Goal: Task Accomplishment & Management: Use online tool/utility

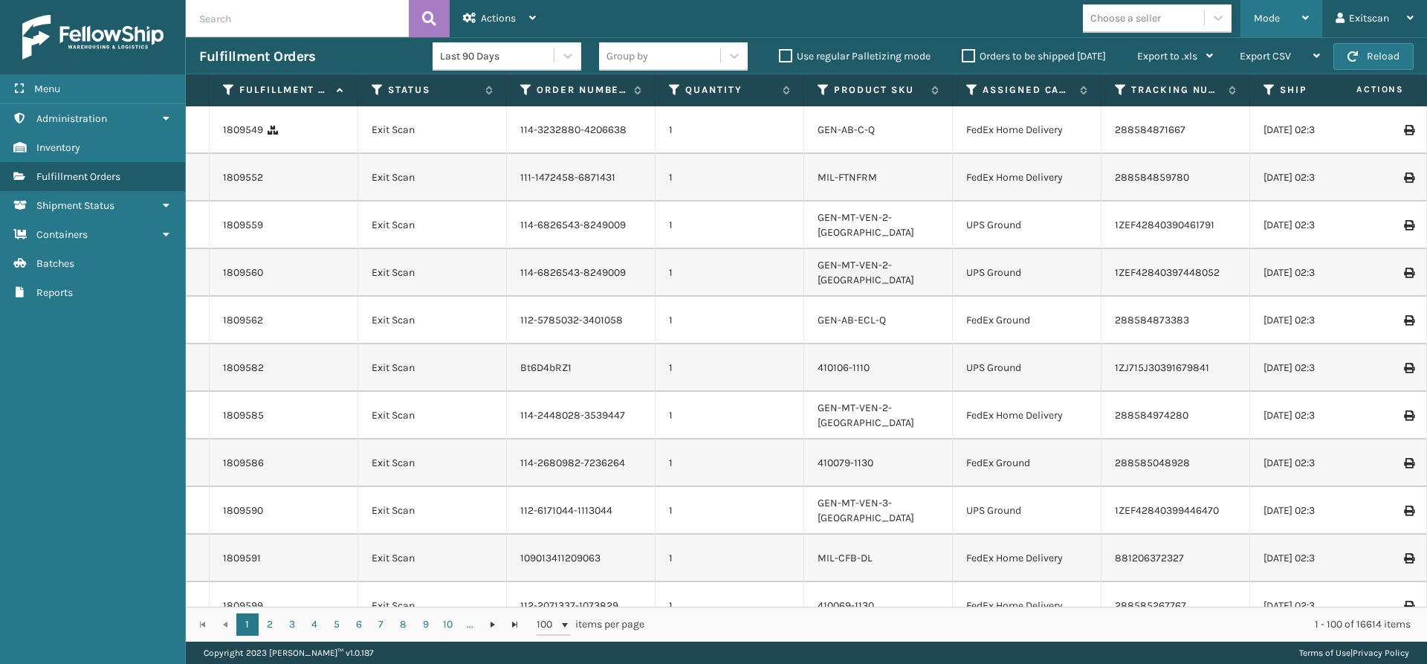
click at [1299, 5] on div "Mode" at bounding box center [1281, 18] width 55 height 37
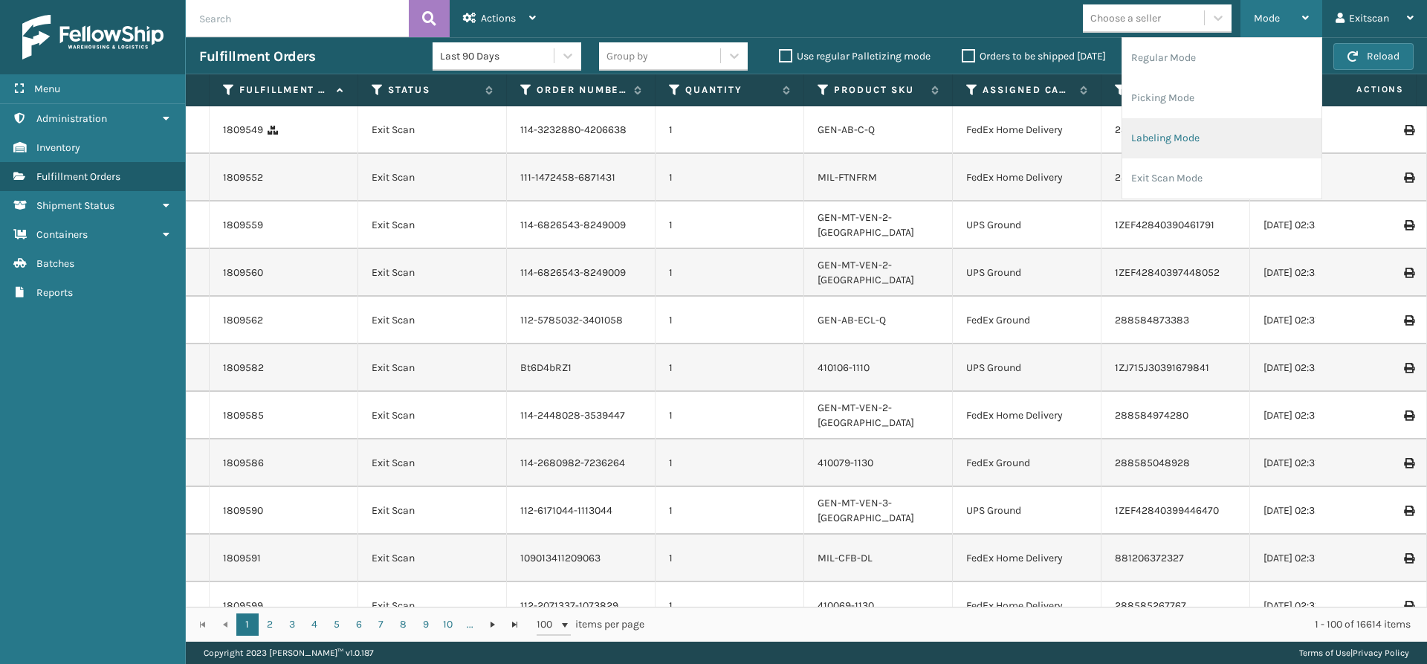
click at [1145, 136] on li "Labeling Mode" at bounding box center [1221, 138] width 199 height 40
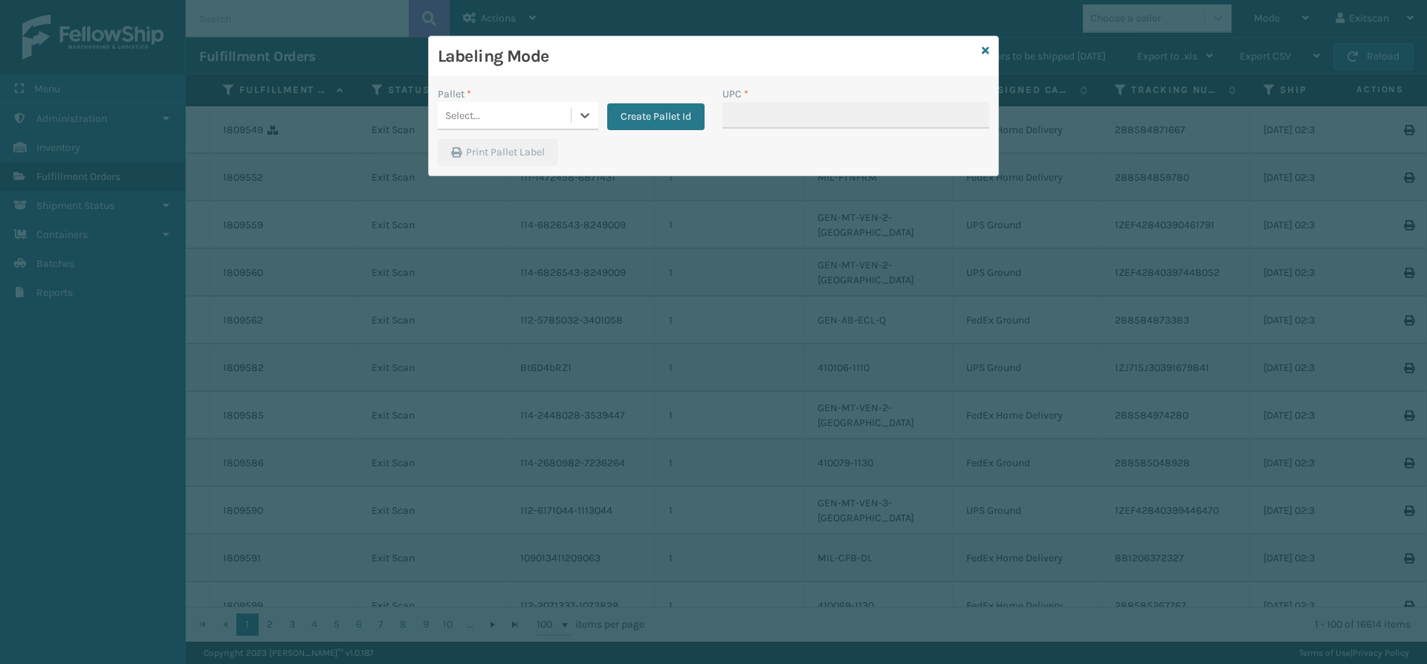
click at [565, 115] on div "Select..." at bounding box center [504, 115] width 133 height 25
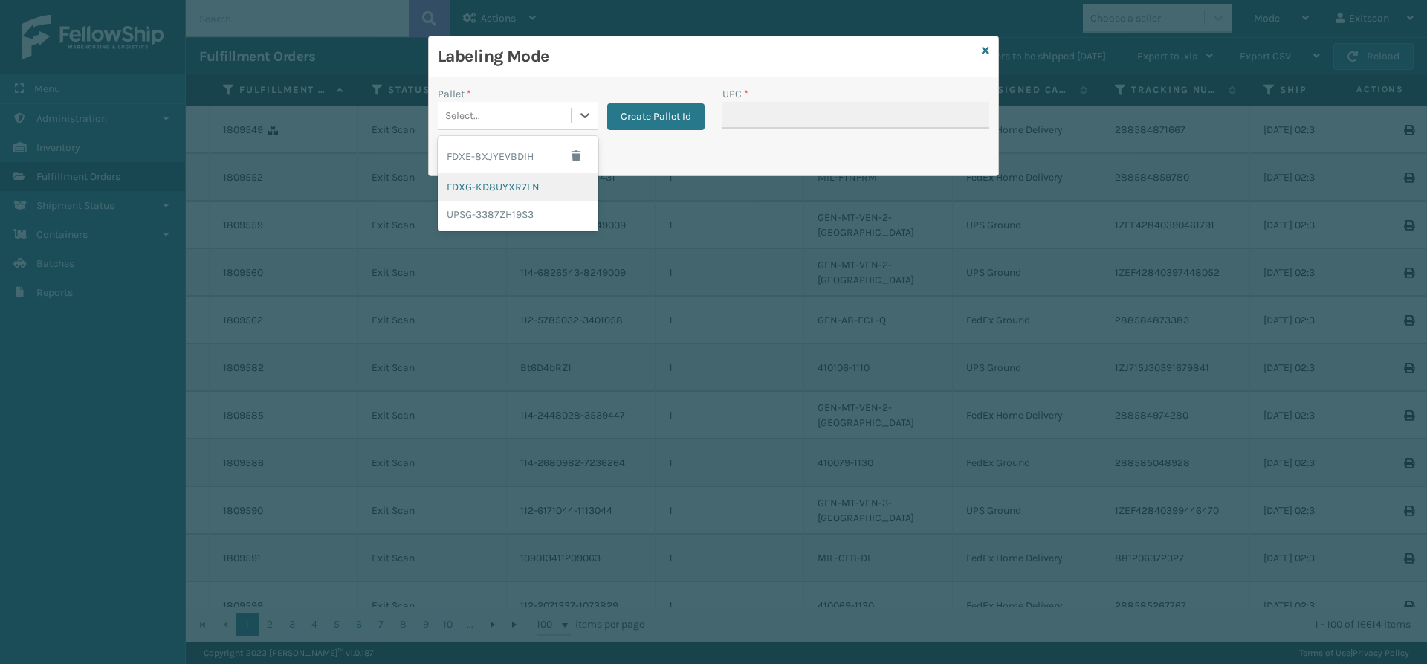
click at [481, 192] on div "FDXG-KD8UYXR7LN" at bounding box center [518, 186] width 161 height 27
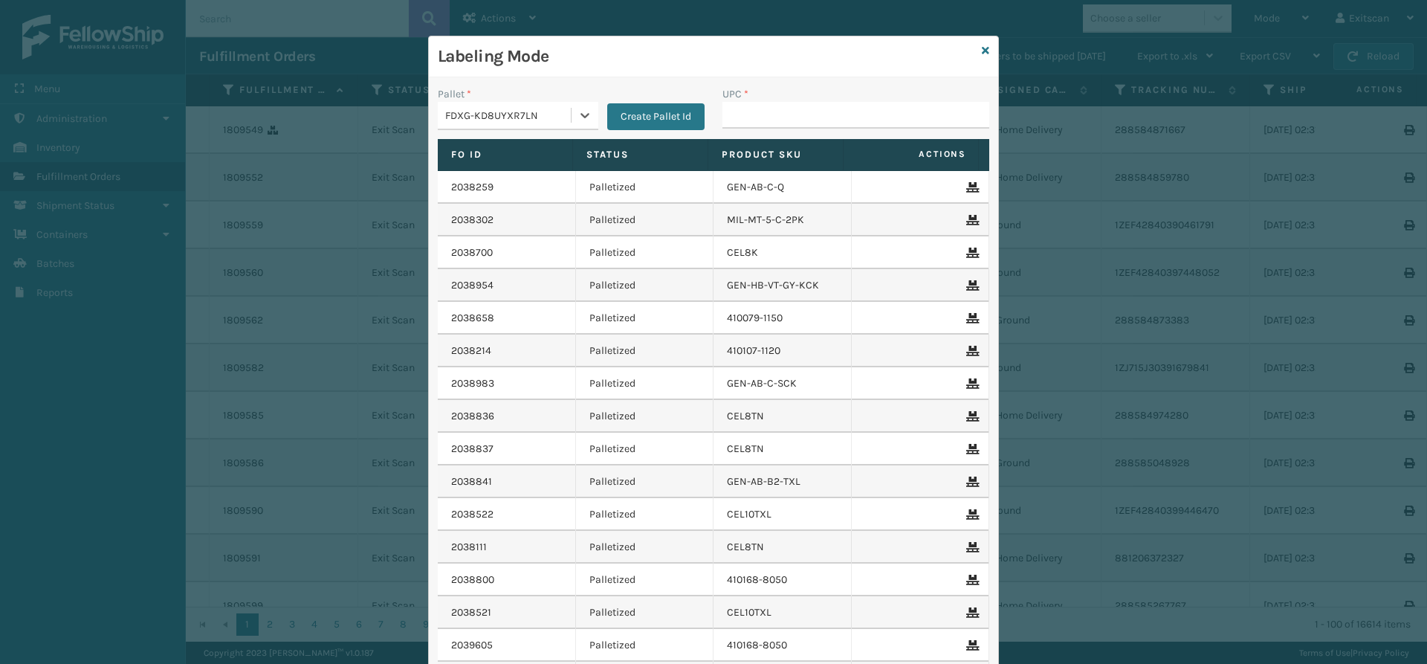
drag, startPoint x: 801, startPoint y: 138, endPoint x: 817, endPoint y: 128, distance: 19.4
click at [802, 137] on div "UPC *" at bounding box center [855, 112] width 285 height 53
drag, startPoint x: 817, startPoint y: 128, endPoint x: 825, endPoint y: 120, distance: 11.0
click at [817, 128] on input "UPC *" at bounding box center [855, 115] width 267 height 27
type input "nh82b/2w 12778h82b0032"
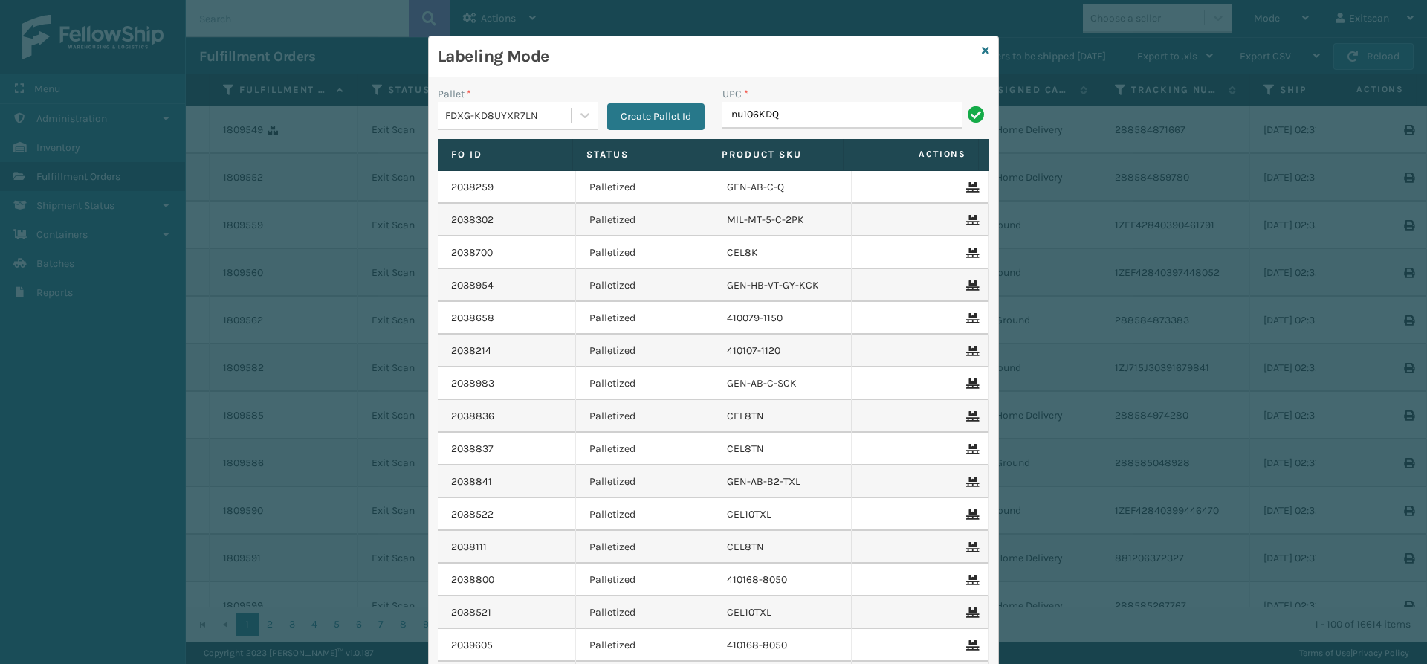
type input "NU106KDQ-COVER"
type input "NEFHBBRKT"
type input "SSSIDERAILS-NLPSERIESX4"
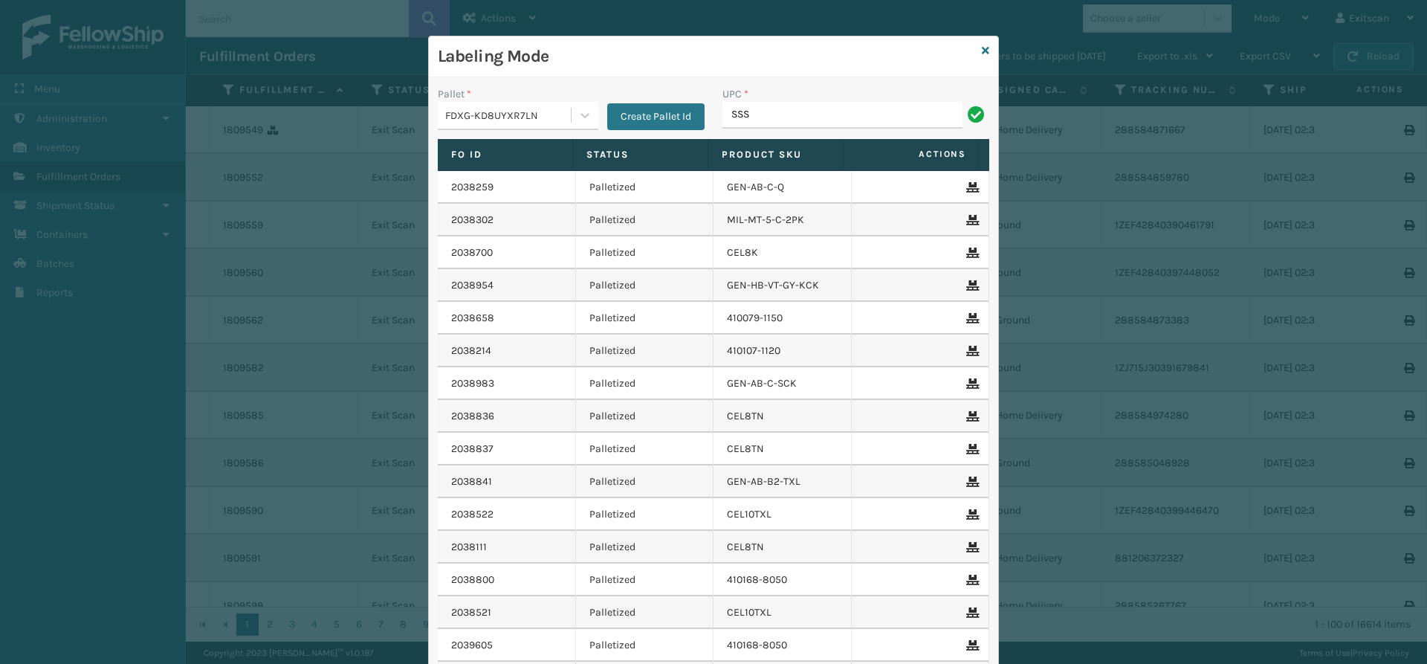
type input "SSSIDERAILS-NLPSERIESX4"
type input "SVS-REM-SLV-002"
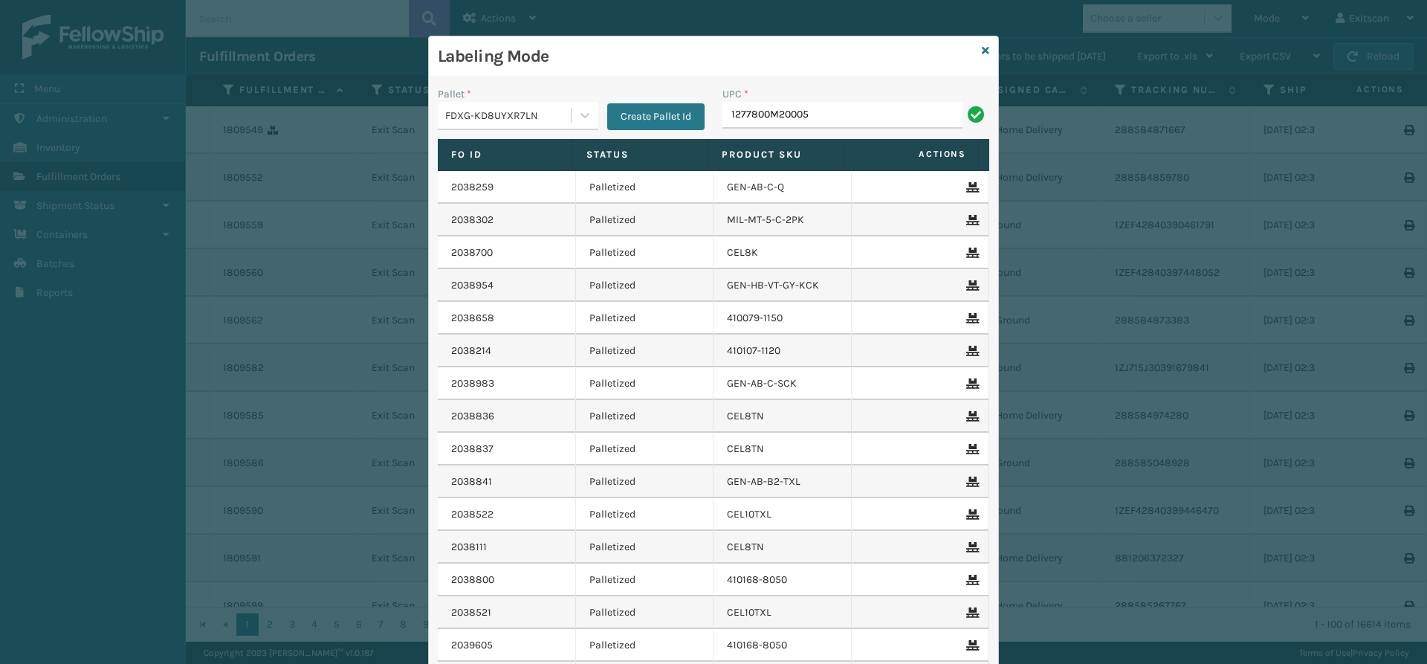
type input "1277800M20005"
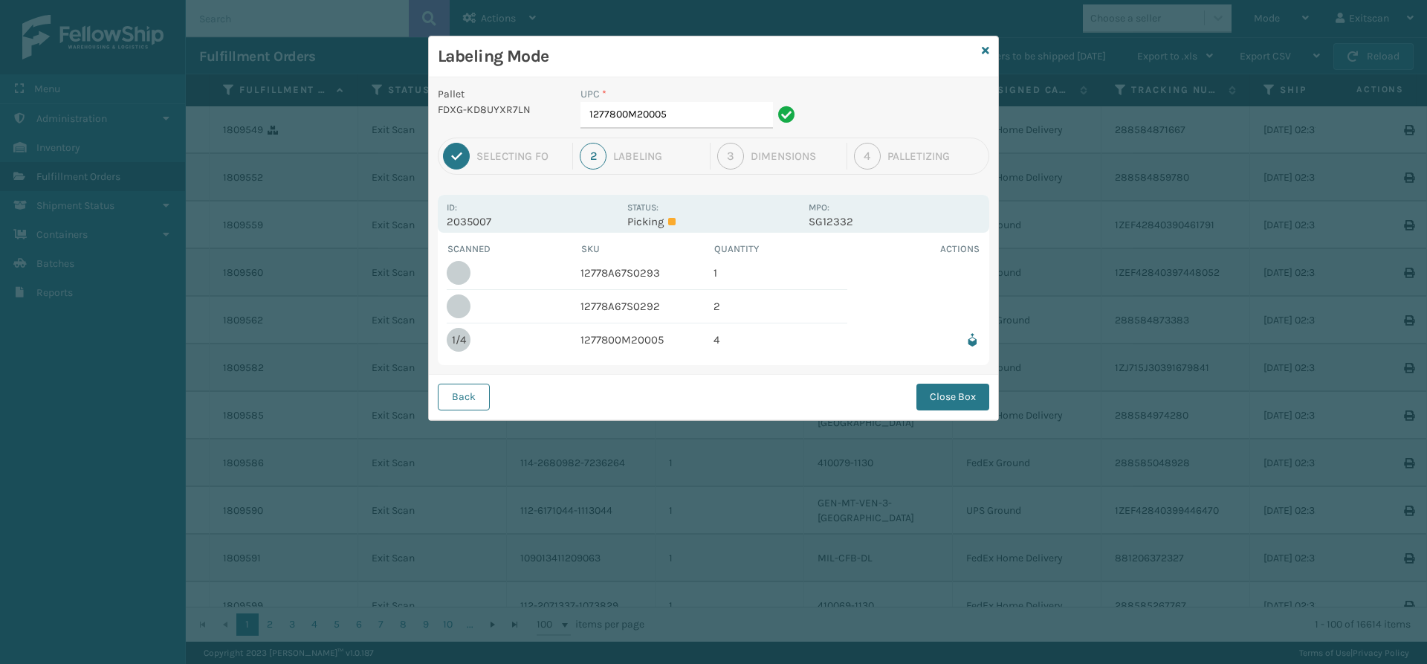
drag, startPoint x: 710, startPoint y: 99, endPoint x: 678, endPoint y: 123, distance: 40.3
click at [698, 108] on div "UPC * 1277800M20005" at bounding box center [689, 107] width 219 height 42
click at [678, 123] on input "1277800M20005" at bounding box center [676, 115] width 192 height 27
drag, startPoint x: 662, startPoint y: 307, endPoint x: 578, endPoint y: 312, distance: 84.1
click at [578, 312] on tr "12778A67S0292 2" at bounding box center [714, 306] width 534 height 33
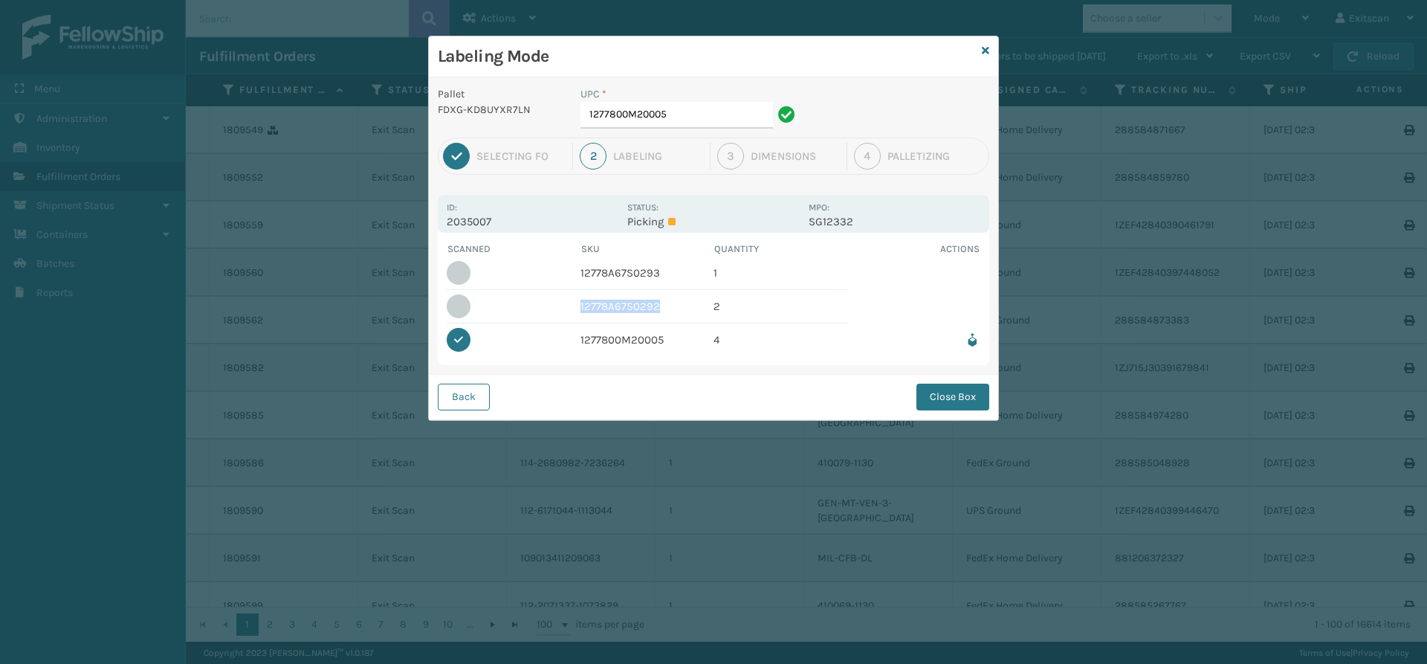
copy td "12778A67S0292"
drag, startPoint x: 725, startPoint y: 120, endPoint x: 398, endPoint y: 110, distance: 326.4
click at [398, 110] on div "Labeling Mode Pallet FDXG-KD8UYXR7LN UPC * 1277800M20005 1 Selecting FO 2 Label…" at bounding box center [713, 332] width 1427 height 664
paste input "A67S0292"
drag, startPoint x: 678, startPoint y: 271, endPoint x: 576, endPoint y: 273, distance: 101.8
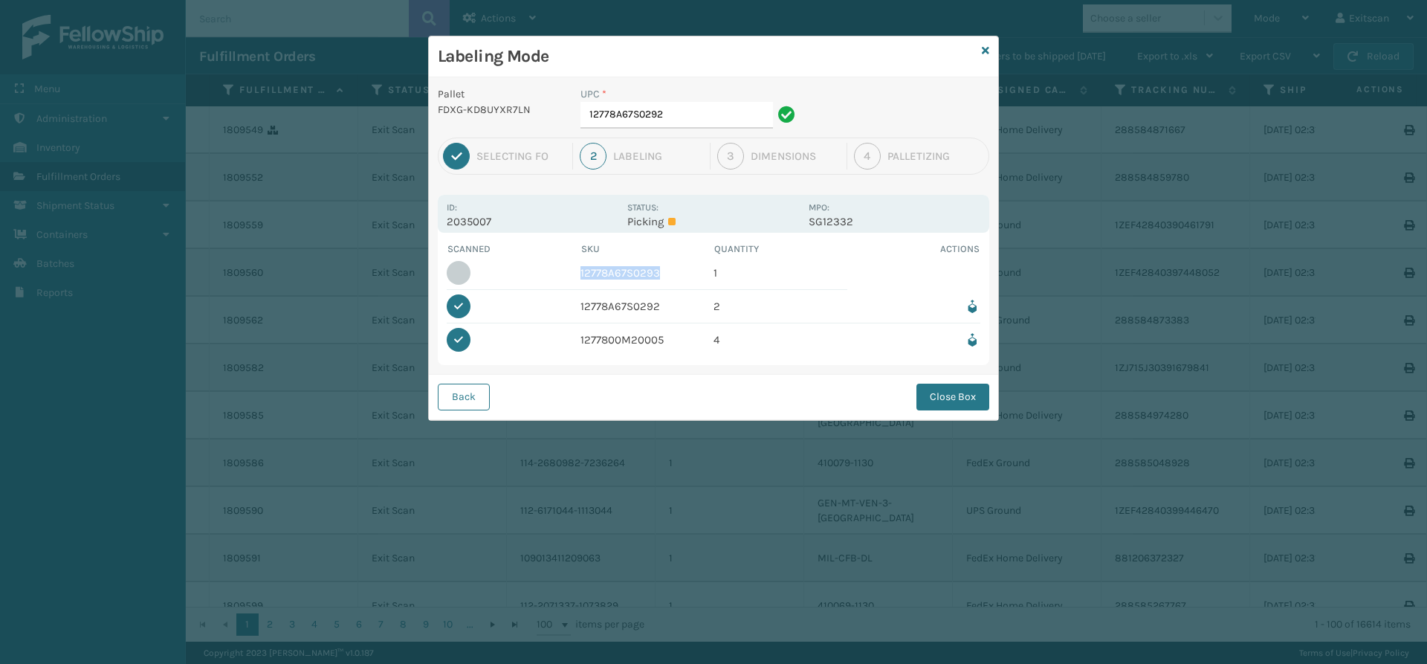
click at [576, 273] on tr "12778A67S0293 1" at bounding box center [714, 272] width 534 height 33
copy td "12778A67S0293"
drag, startPoint x: 735, startPoint y: 114, endPoint x: 403, endPoint y: 106, distance: 332.3
click at [403, 106] on div "Labeling Mode Pallet FDXG-KD8UYXR7LN UPC * 12778A67S0292 1 Selecting FO 2 Label…" at bounding box center [713, 332] width 1427 height 664
paste input "3"
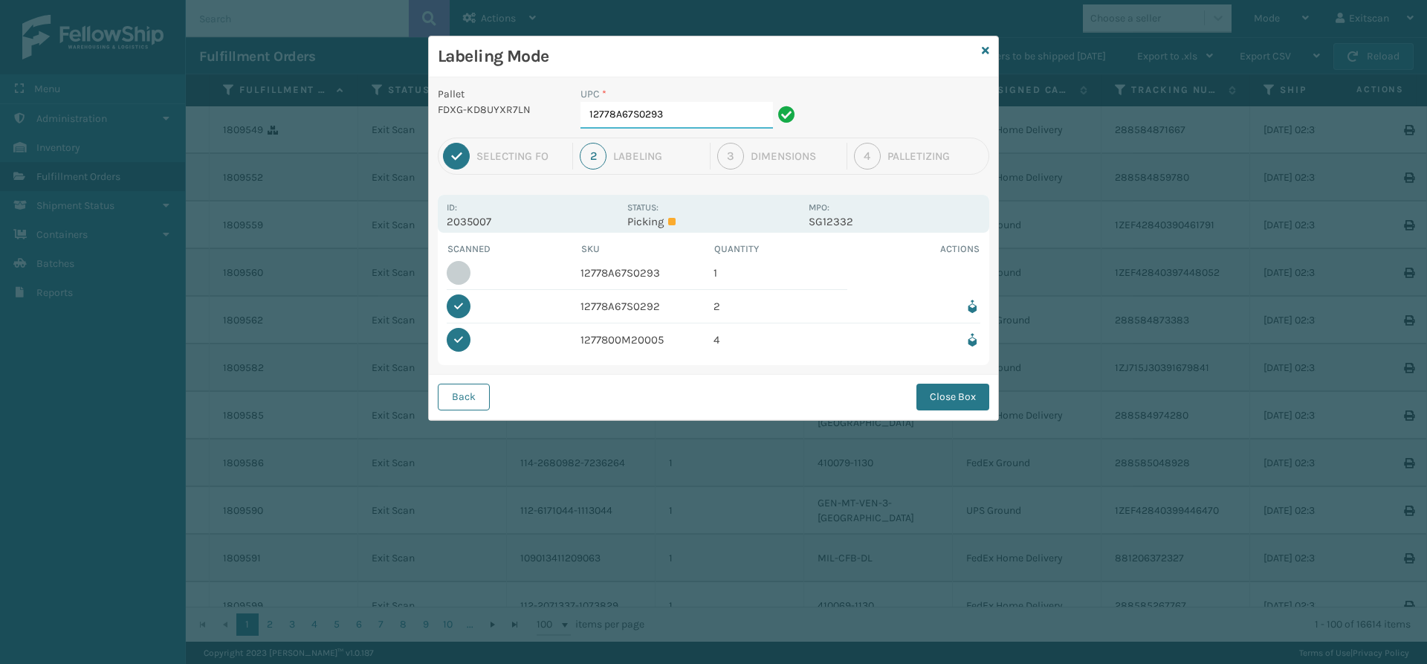
type input "12778A67S0293"
click at [965, 389] on button "Close Box" at bounding box center [952, 396] width 73 height 27
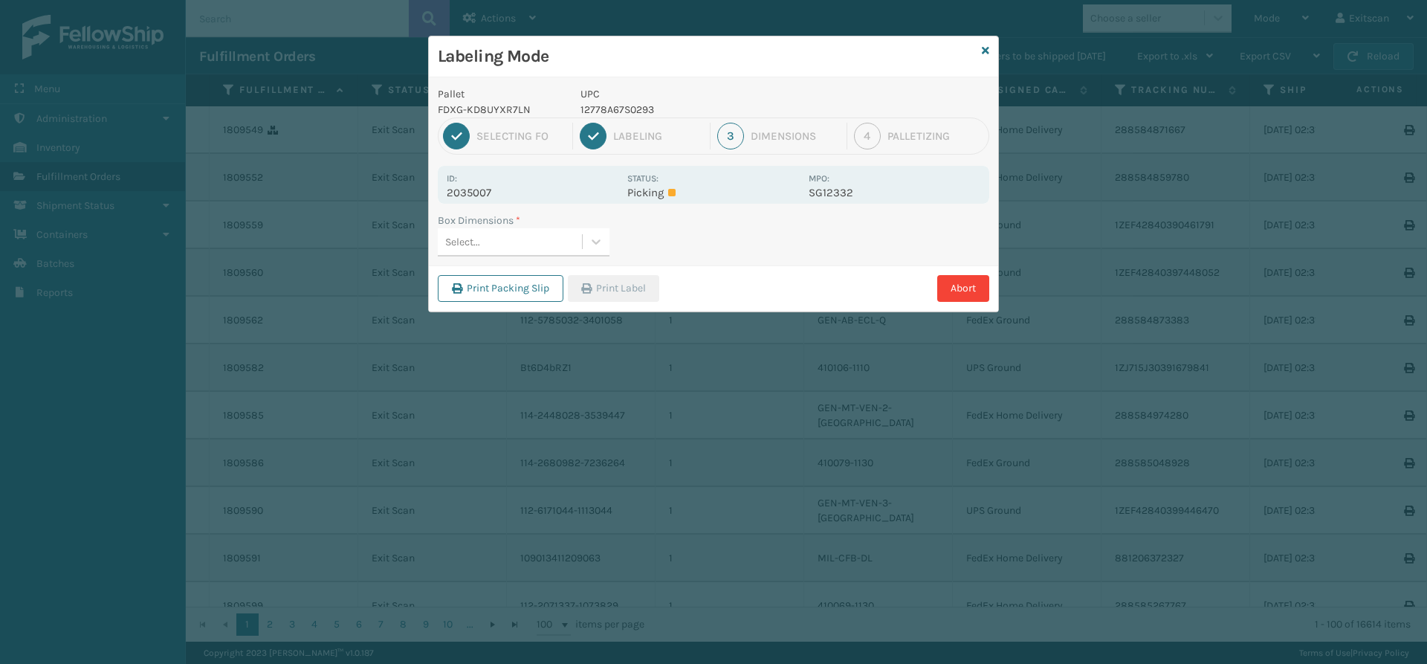
drag, startPoint x: 554, startPoint y: 243, endPoint x: 513, endPoint y: 260, distance: 45.0
click at [539, 247] on div "Select..." at bounding box center [510, 242] width 144 height 25
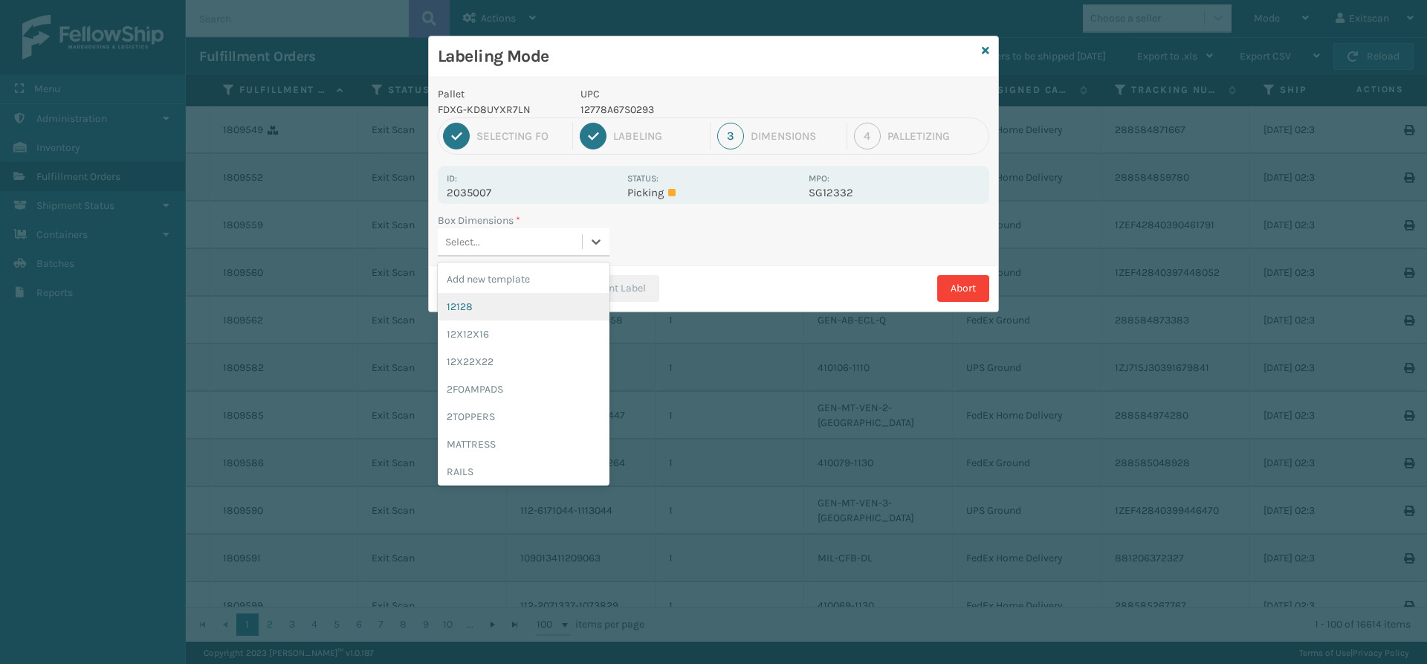
click at [465, 299] on div "12128" at bounding box center [524, 306] width 172 height 27
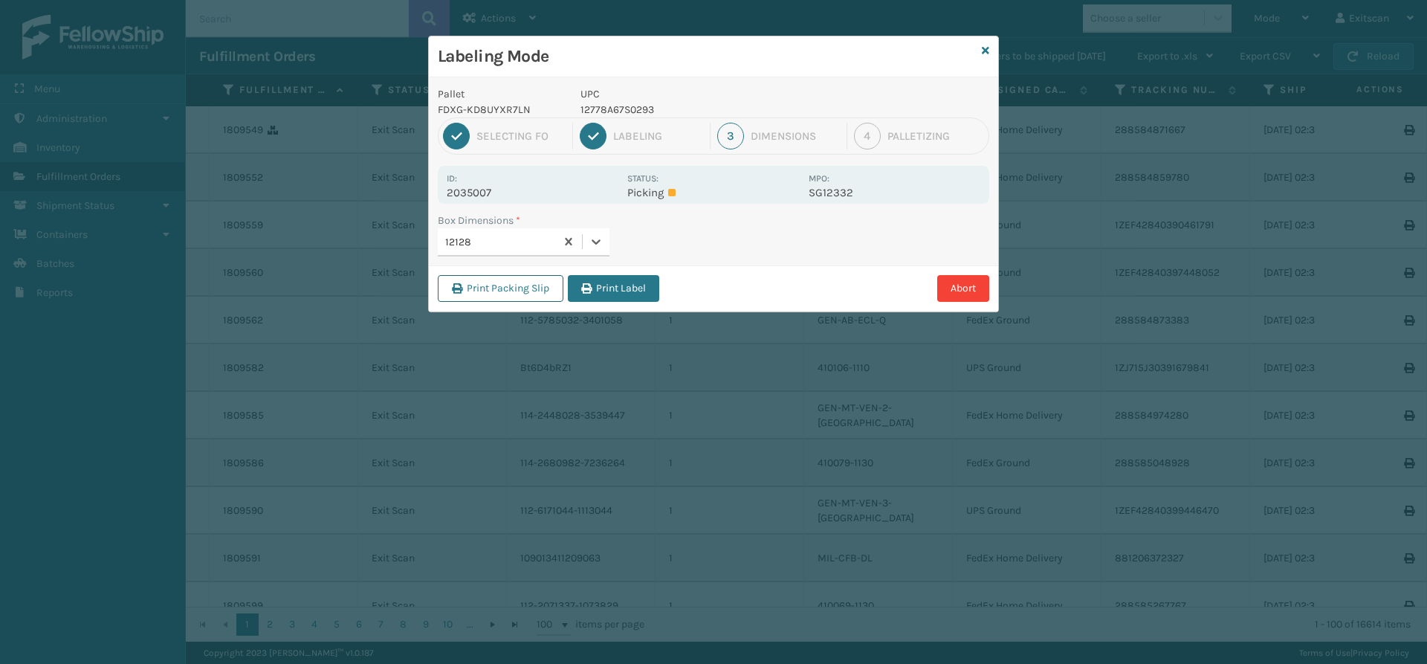
click at [490, 286] on button "Print Packing Slip" at bounding box center [501, 288] width 126 height 27
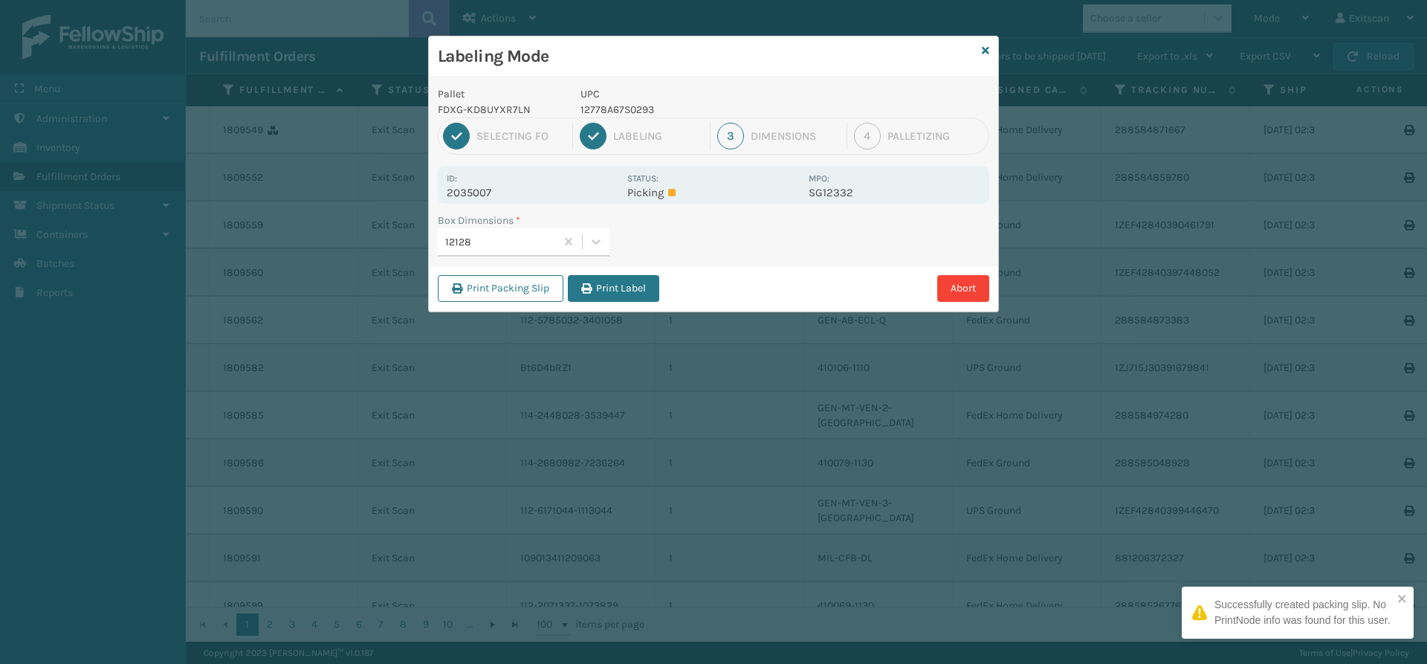
click at [632, 290] on button "Print Label" at bounding box center [613, 288] width 91 height 27
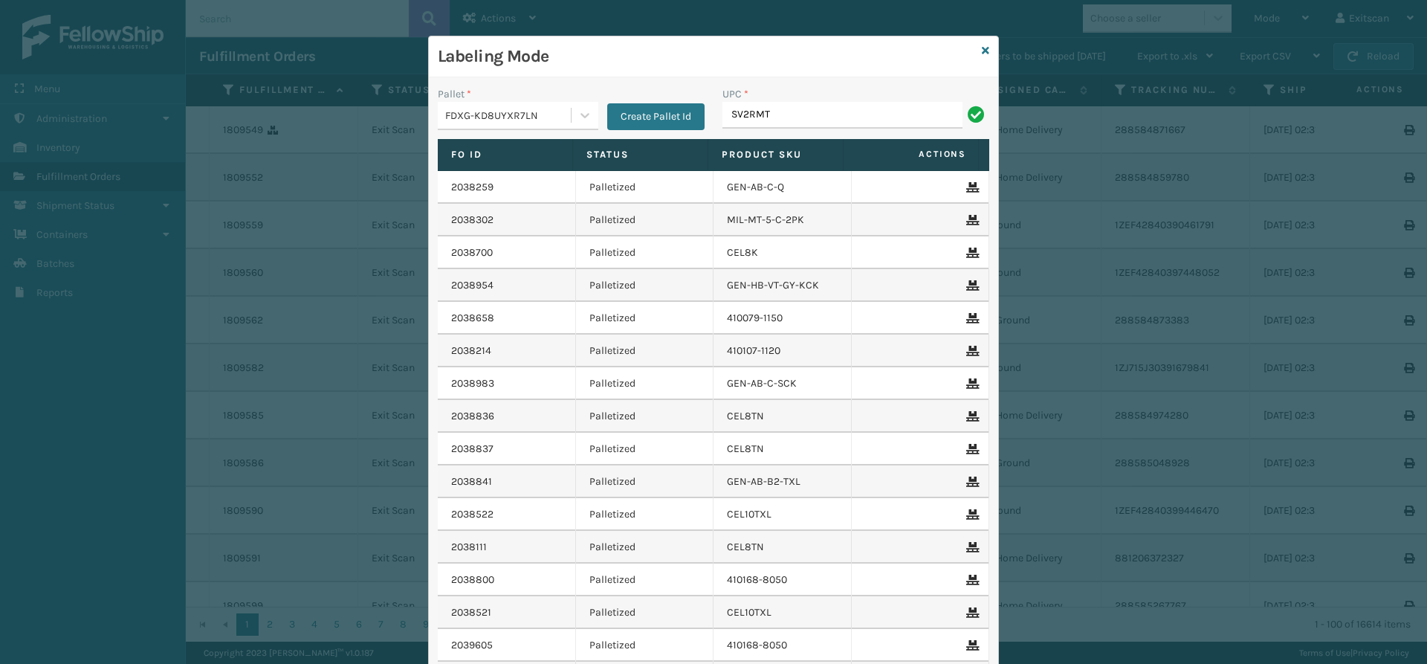
type input "SV2RMT"
type input "GEN-MPT-K-TC-W"
type input "GEN-MPT-T-TC-W"
